Goal: Transaction & Acquisition: Obtain resource

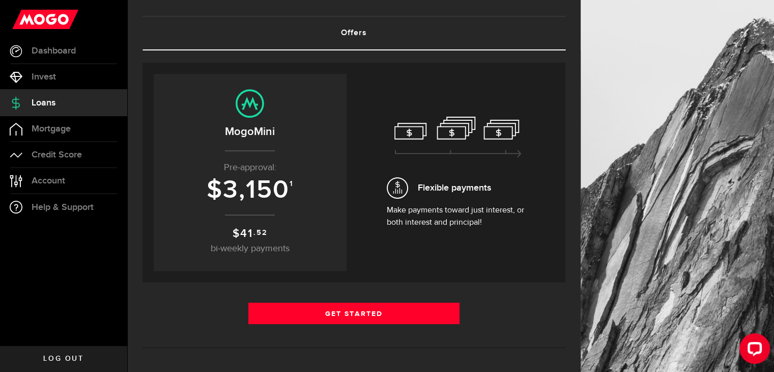
scroll to position [51, 0]
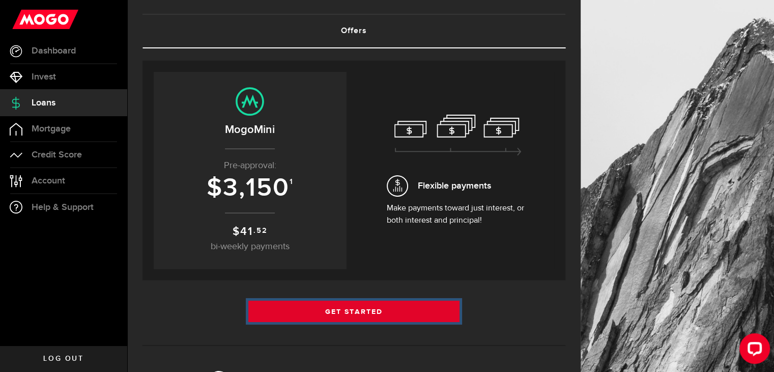
click at [442, 306] on link "Get Started" at bounding box center [354, 310] width 212 height 21
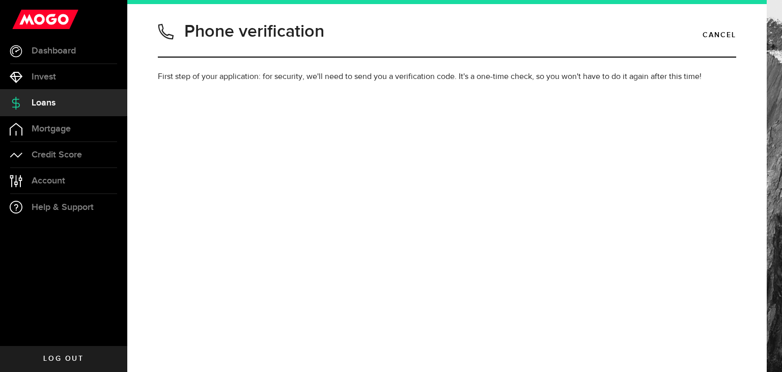
type input "6044251194"
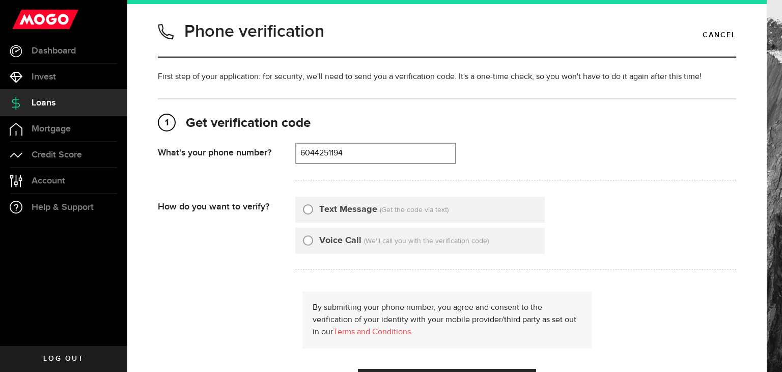
click at [311, 210] on input "Text Message" at bounding box center [308, 208] width 10 height 10
radio input "true"
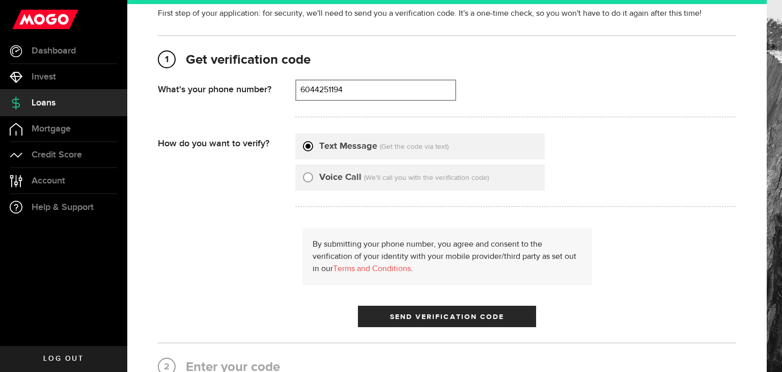
scroll to position [153, 0]
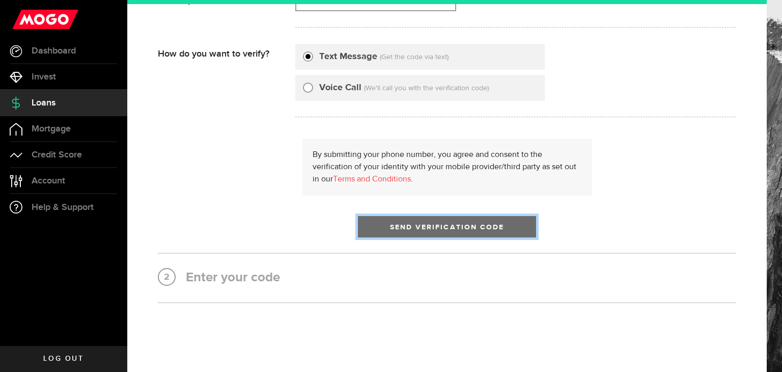
click at [378, 230] on button "Send Verification Code" at bounding box center [447, 226] width 178 height 21
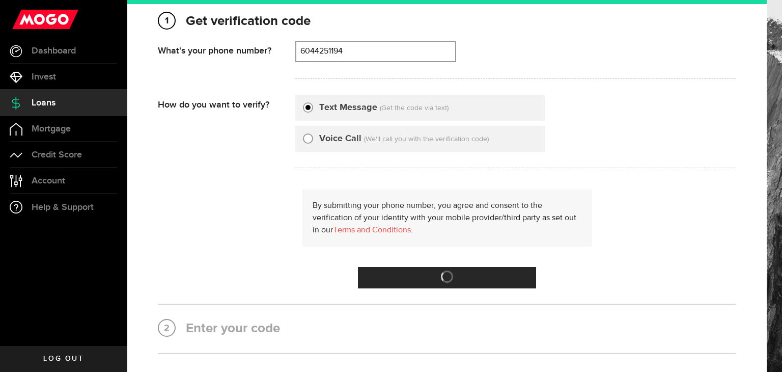
scroll to position [51, 0]
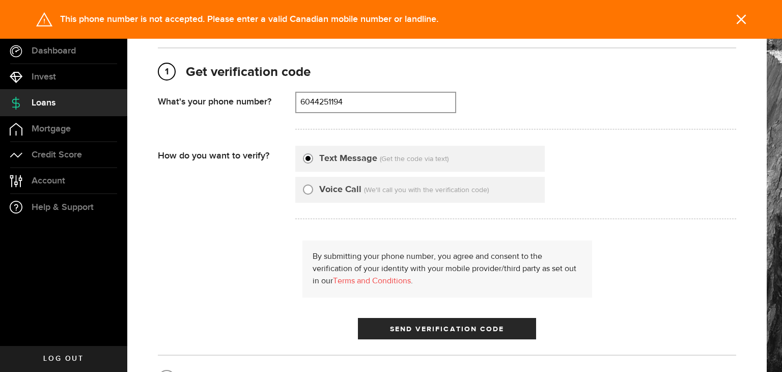
click at [318, 184] on div "Voice Call" at bounding box center [332, 190] width 59 height 14
click at [305, 188] on input "Voice Call" at bounding box center [308, 188] width 10 height 10
radio input "true"
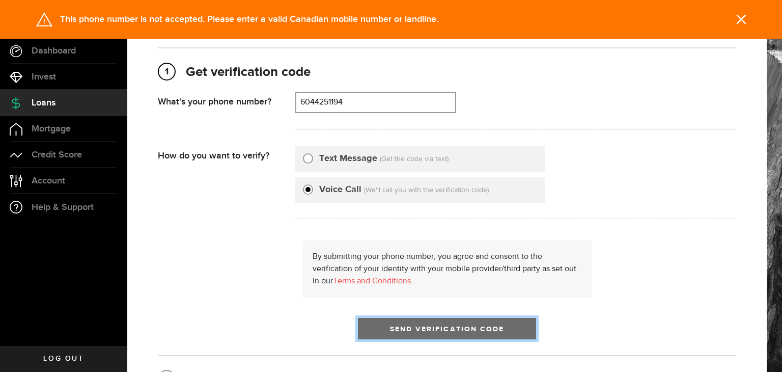
click at [440, 332] on span "submit" at bounding box center [446, 330] width 13 height 13
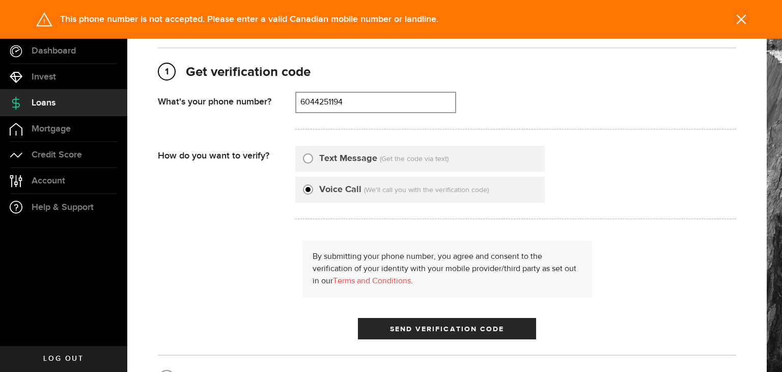
click at [393, 340] on div "1 Get verification code [PHONE_NUMBER] What's your phone number? That doesn't l…" at bounding box center [447, 225] width 578 height 357
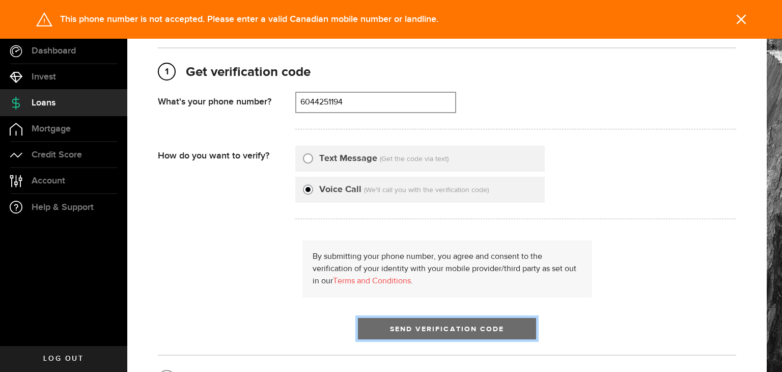
click at [380, 331] on button "Send Verification Code" at bounding box center [447, 328] width 178 height 21
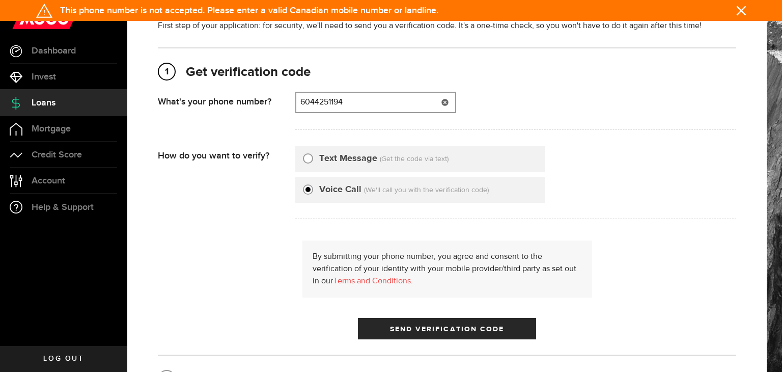
click at [354, 104] on input "6044251194" at bounding box center [375, 102] width 159 height 19
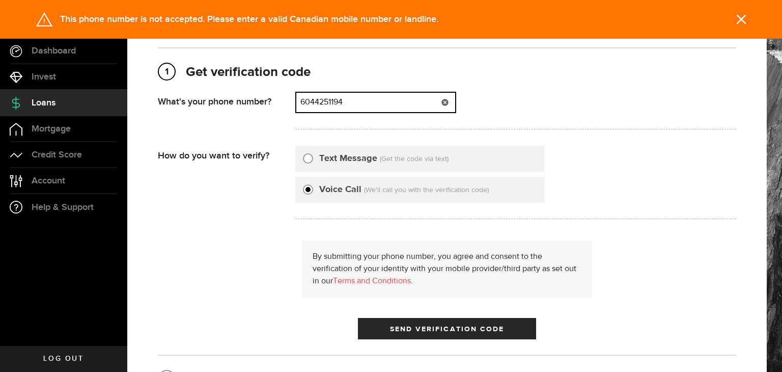
click at [354, 104] on input "6044251194" at bounding box center [375, 102] width 159 height 19
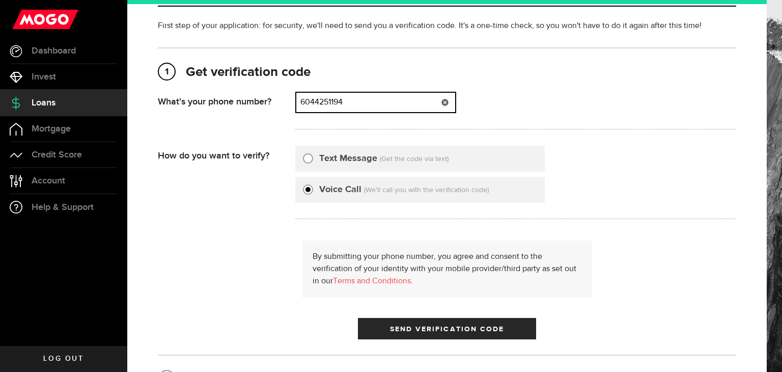
drag, startPoint x: 354, startPoint y: 106, endPoint x: 333, endPoint y: 111, distance: 21.0
click at [333, 111] on input "6044251194" at bounding box center [375, 102] width 159 height 19
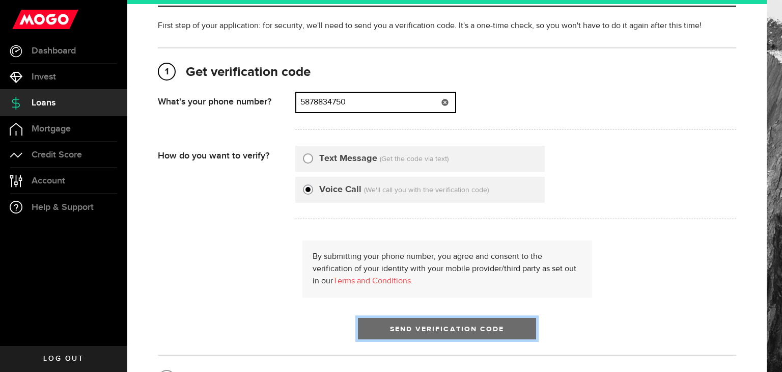
click at [400, 331] on span "Send Verification Code" at bounding box center [447, 328] width 115 height 7
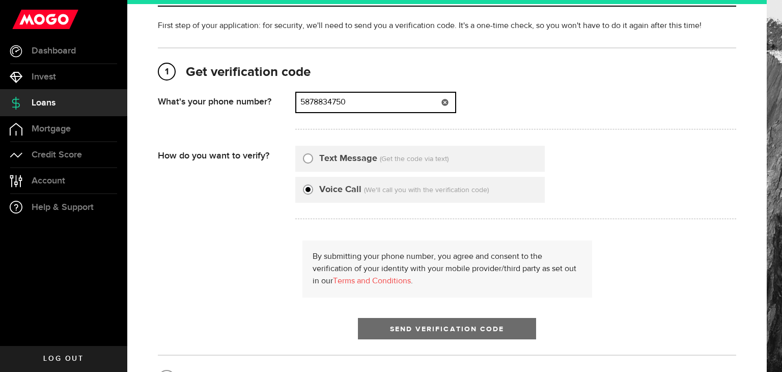
type input "5878834750"
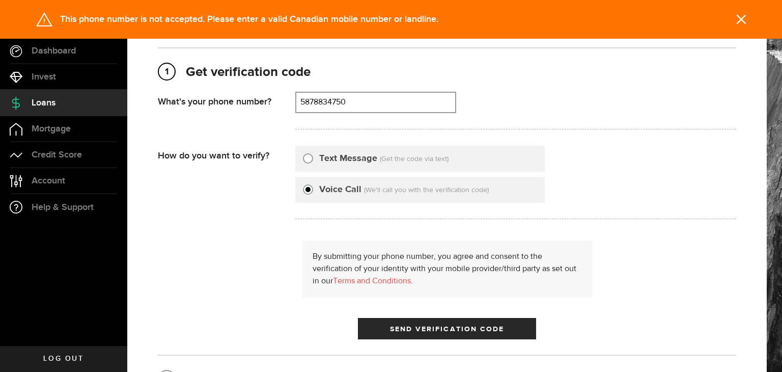
click at [331, 161] on label "Text Message" at bounding box center [348, 159] width 58 height 14
click at [313, 161] on input "Text Message" at bounding box center [308, 157] width 10 height 10
radio input "true"
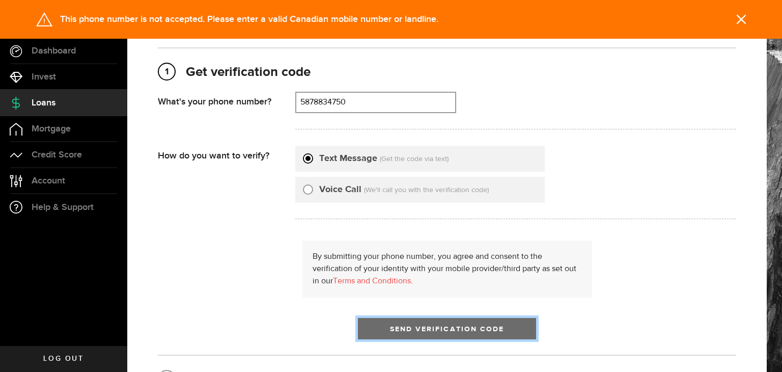
click at [390, 325] on span "Send Verification Code" at bounding box center [447, 328] width 115 height 7
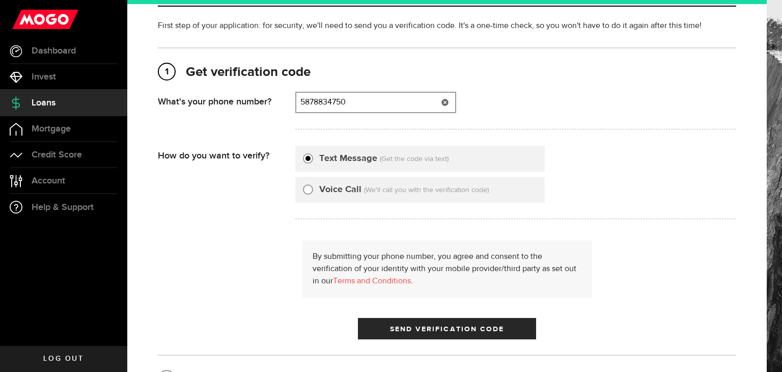
type input "5878834750"
drag, startPoint x: 462, startPoint y: 104, endPoint x: 543, endPoint y: 170, distance: 104.2
drag, startPoint x: 543, startPoint y: 170, endPoint x: 48, endPoint y: 153, distance: 495.6
click at [48, 153] on span "Credit Score" at bounding box center [57, 154] width 50 height 9
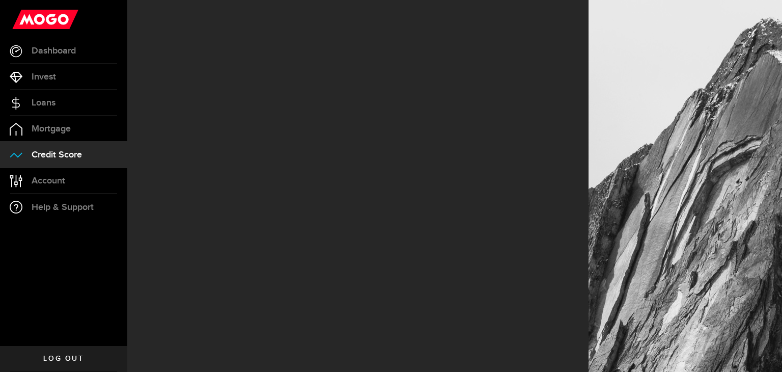
click at [48, 153] on span "Credit Score" at bounding box center [57, 154] width 50 height 9
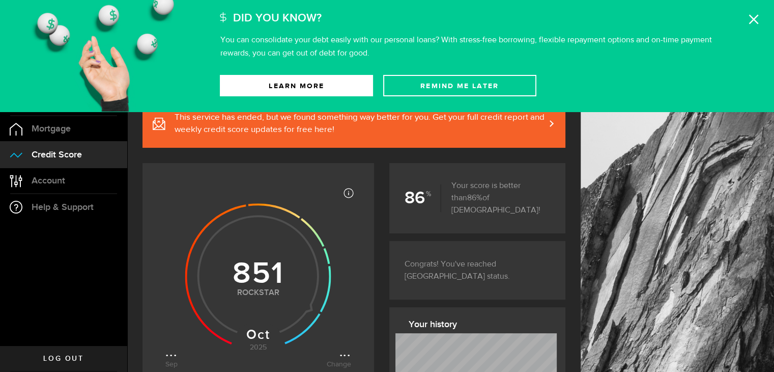
click at [299, 36] on p "You can consolidate your debt easily with our personal loans? With stress-free …" at bounding box center [466, 46] width 492 height 21
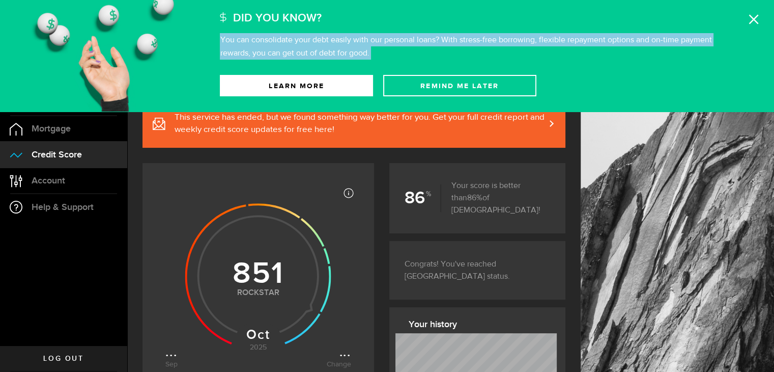
click at [298, 36] on p "You can consolidate your debt easily with our personal loans? With stress-free …" at bounding box center [466, 46] width 492 height 21
click at [314, 85] on link "Learn More" at bounding box center [296, 85] width 153 height 21
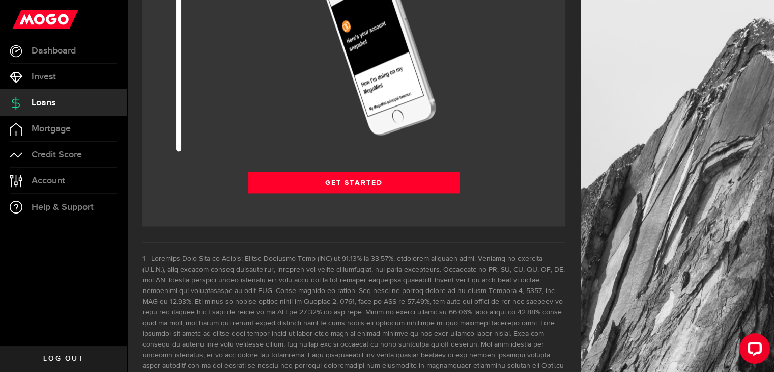
scroll to position [1314, 0]
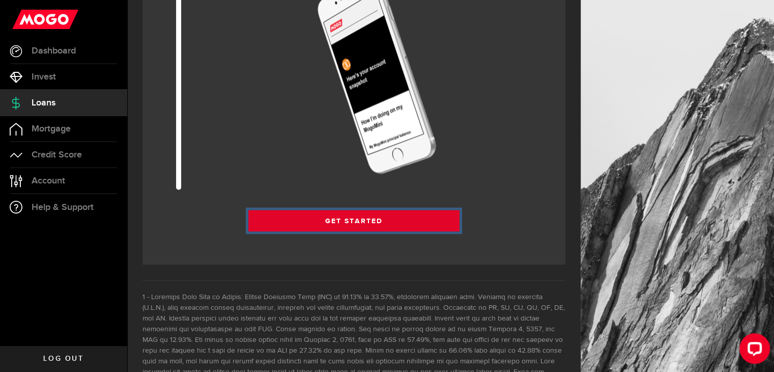
click at [383, 221] on link "Get Started" at bounding box center [354, 220] width 212 height 21
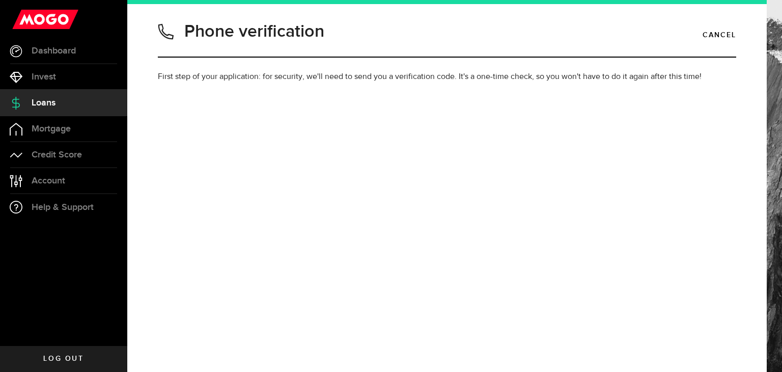
type input "6044251194"
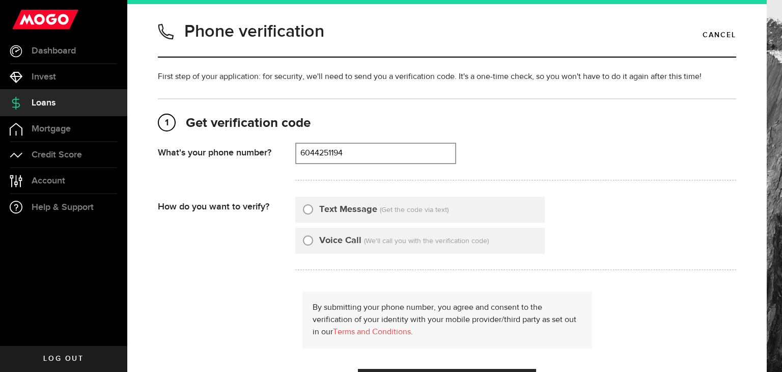
click at [423, 228] on div "Voice Call (We'll call you with the verification code)" at bounding box center [419, 241] width 249 height 26
click at [420, 206] on span "(Get the code via text)" at bounding box center [414, 209] width 69 height 7
click at [306, 206] on input "Text Message" at bounding box center [308, 208] width 10 height 10
radio input "true"
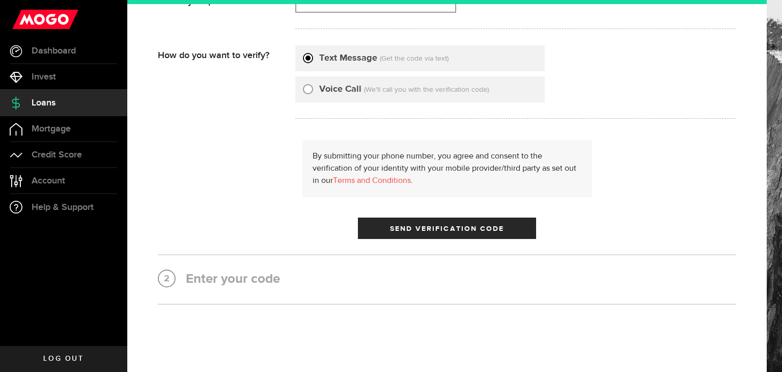
scroll to position [153, 0]
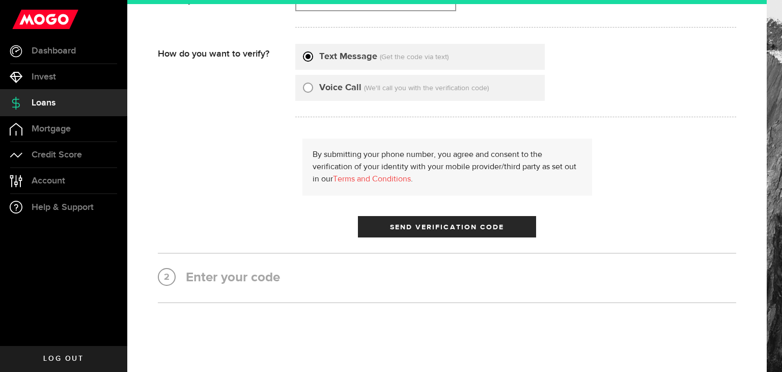
click at [436, 205] on div "By submitting your phone number, you agree and consent to the verification of y…" at bounding box center [447, 187] width 578 height 99
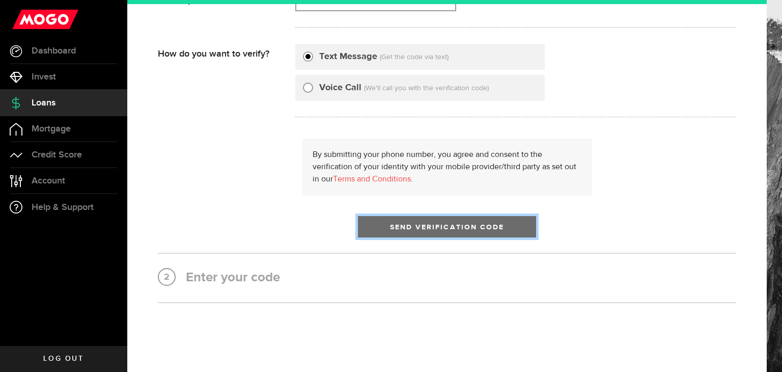
click at [440, 227] on span "submit" at bounding box center [447, 229] width 16 height 16
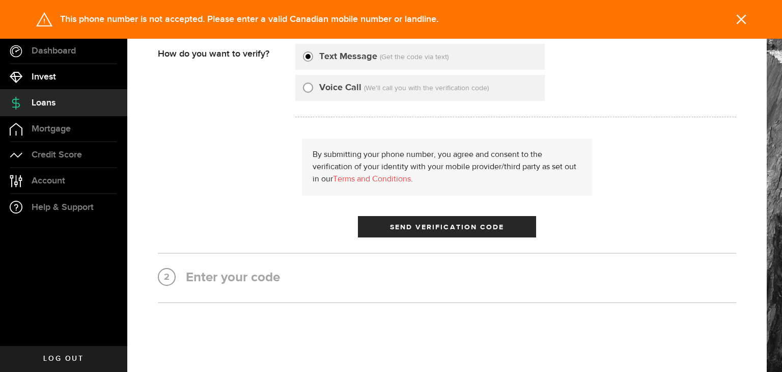
click at [57, 80] on link "Invest" at bounding box center [63, 76] width 127 height 25
